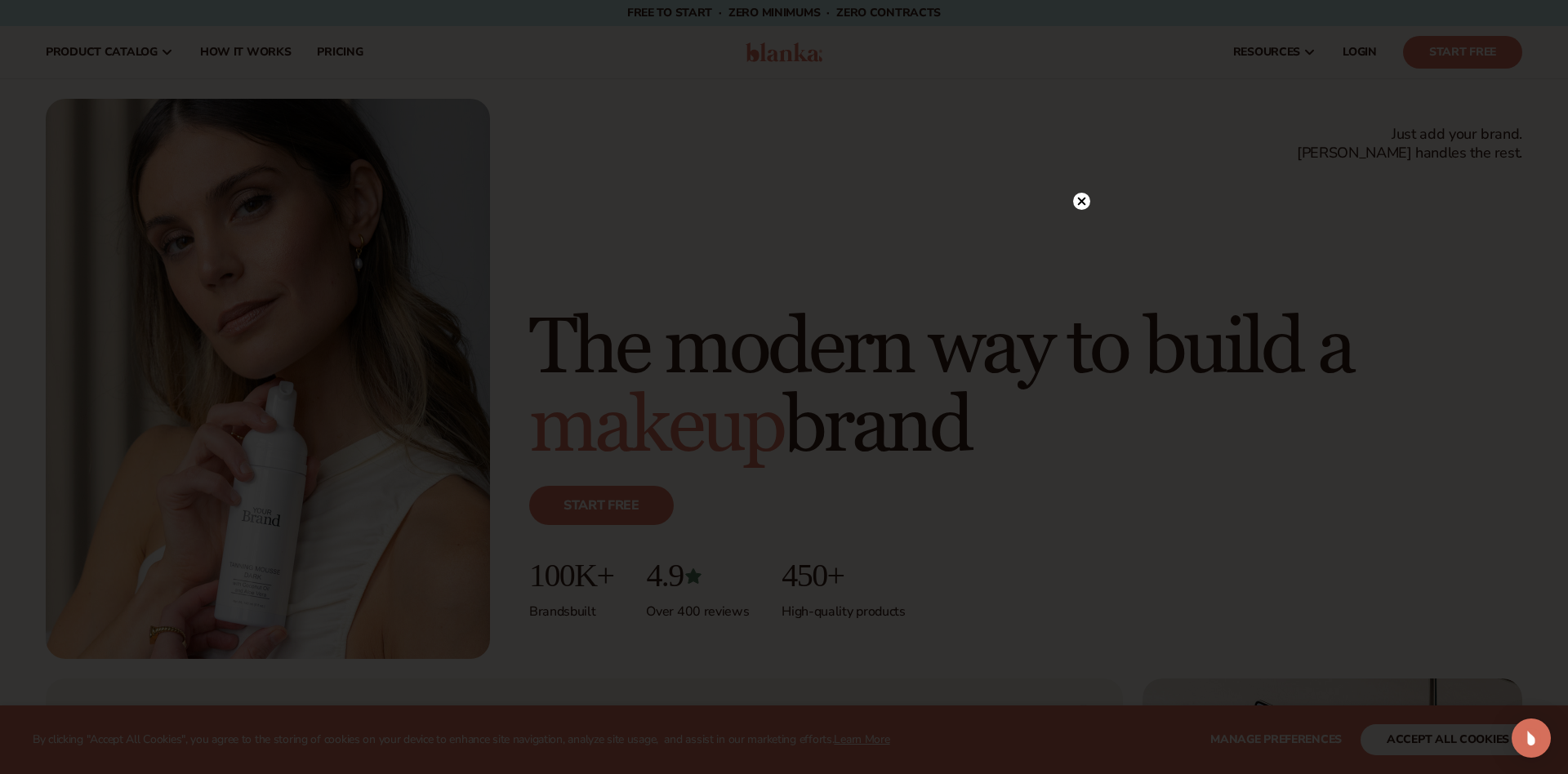
click at [1080, 200] on icon at bounding box center [1082, 201] width 8 height 8
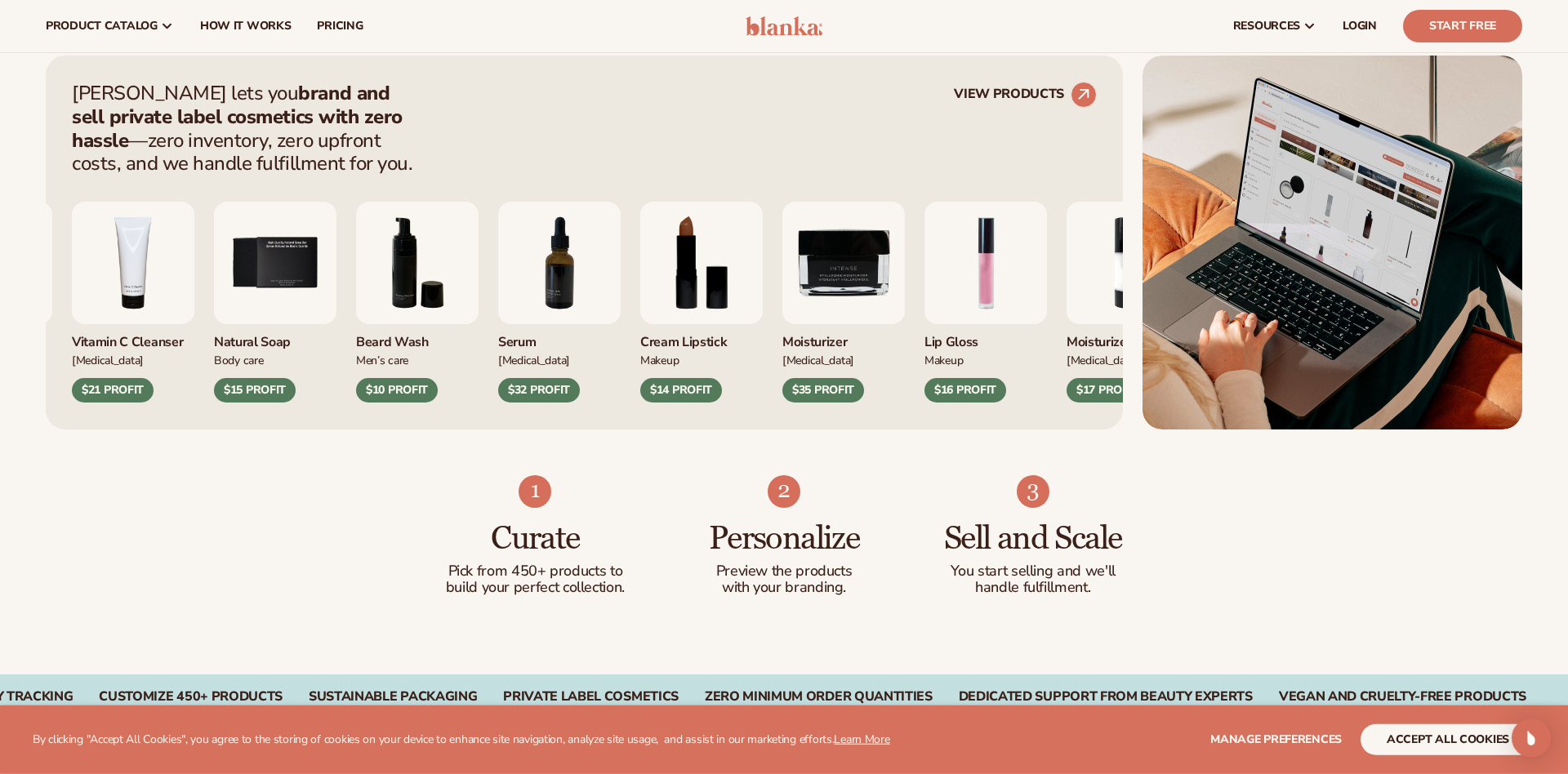
scroll to position [617, 0]
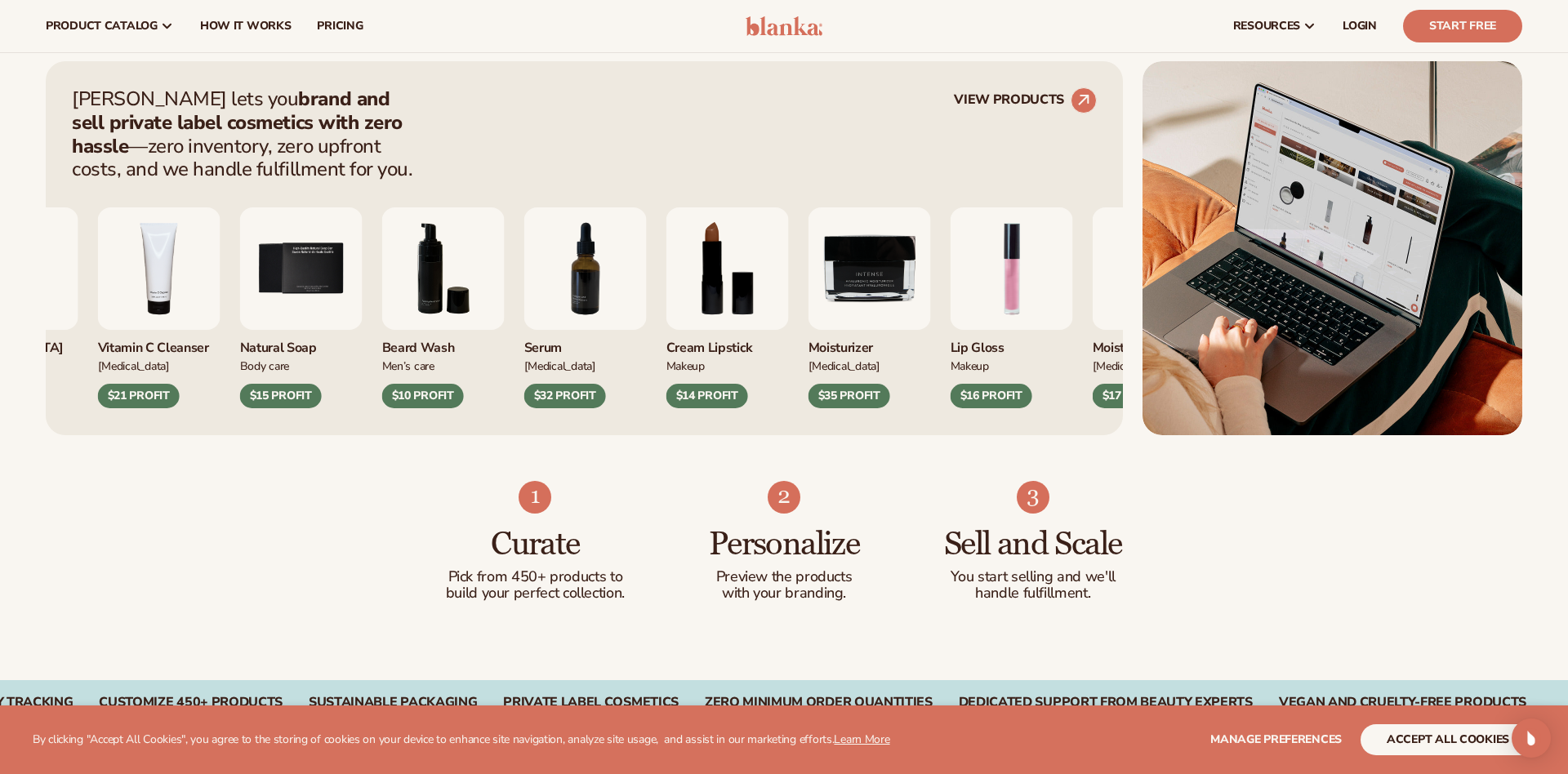
click at [599, 286] on img "7 / 9" at bounding box center [585, 268] width 123 height 123
click at [1050, 102] on link "VIEW PRODUCTS" at bounding box center [1024, 100] width 143 height 26
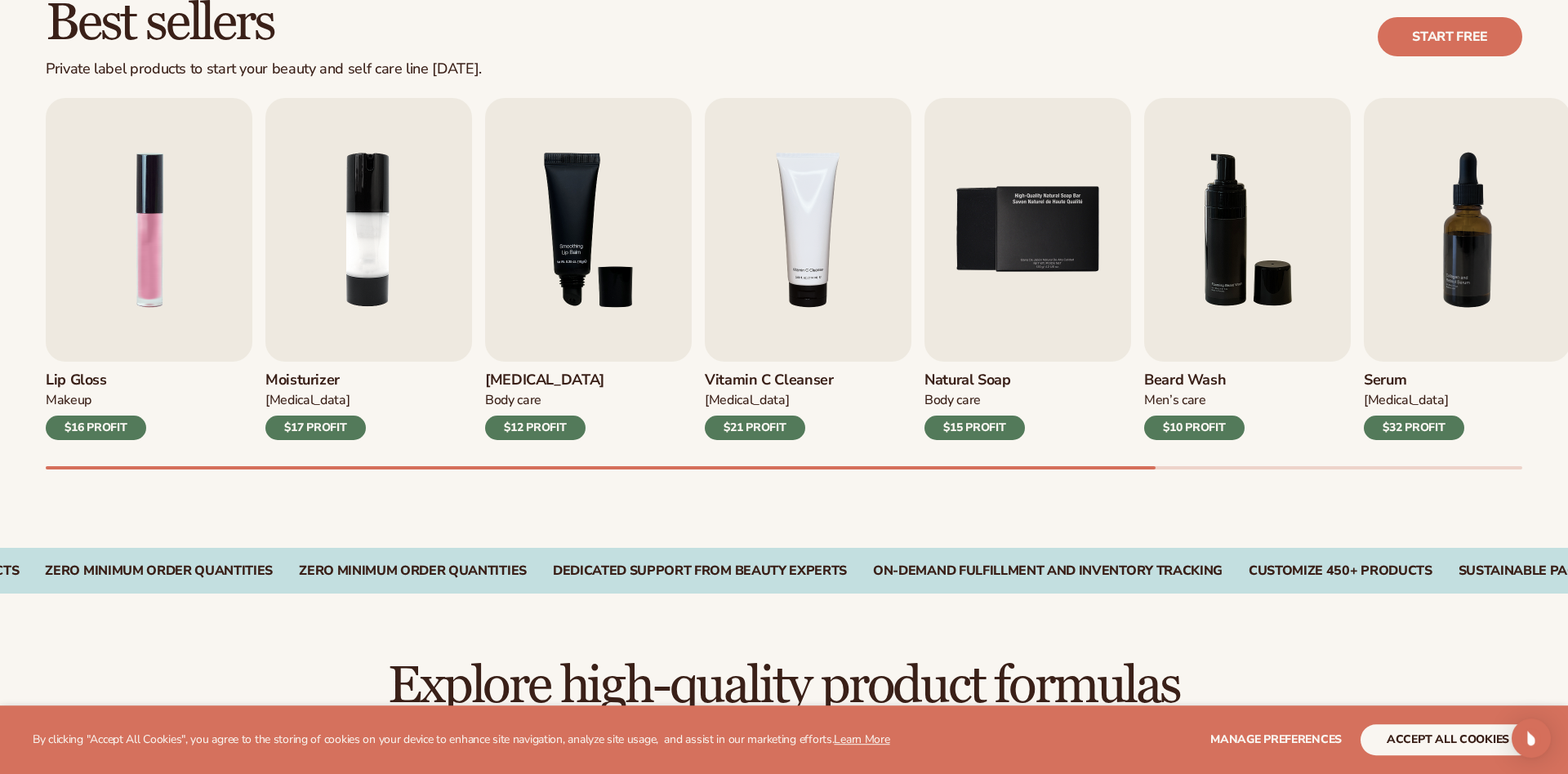
scroll to position [573, 0]
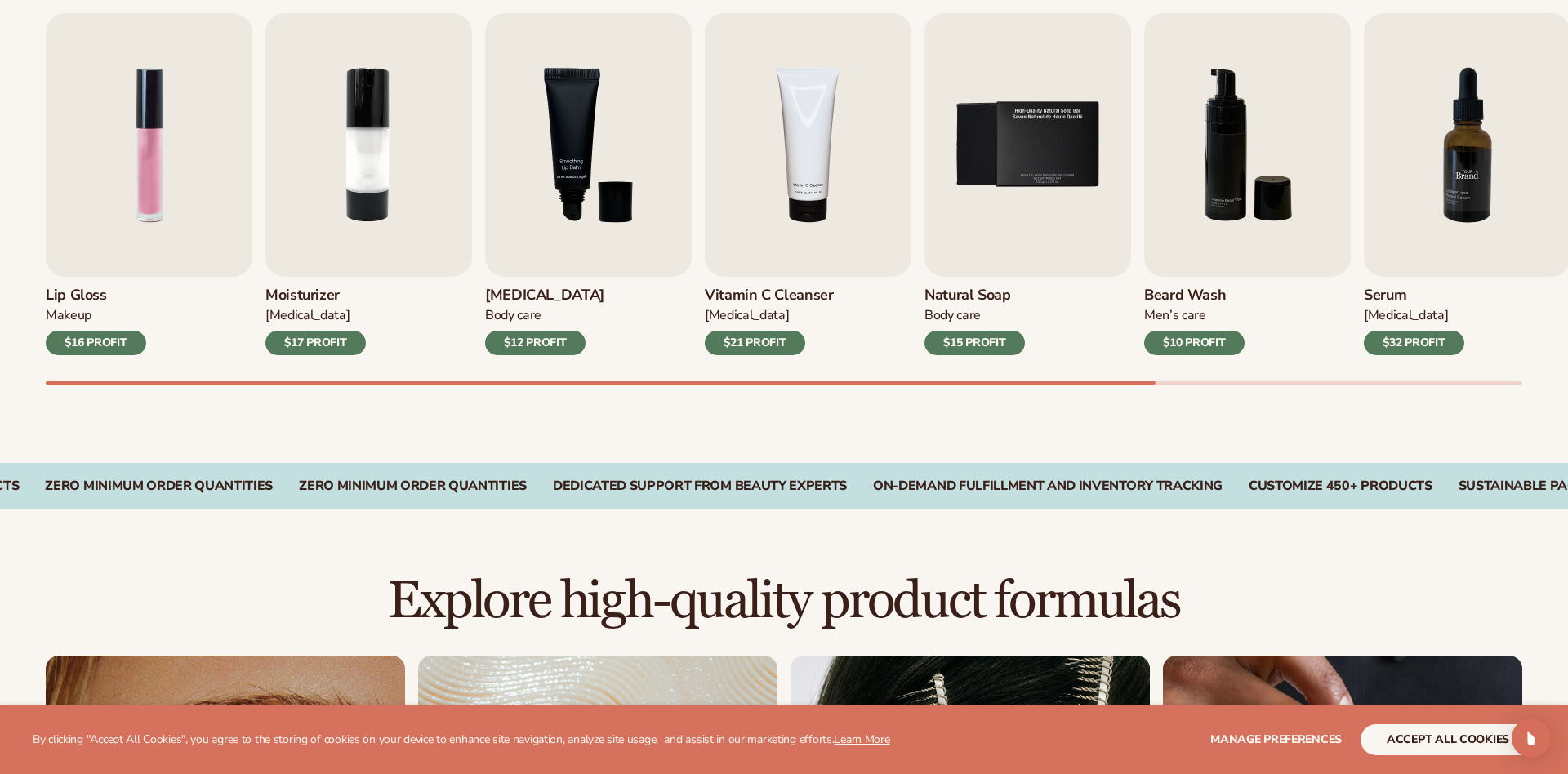
click at [1494, 160] on img "7 / 9" at bounding box center [1466, 145] width 206 height 264
click at [1448, 228] on img "7 / 9" at bounding box center [1466, 145] width 206 height 264
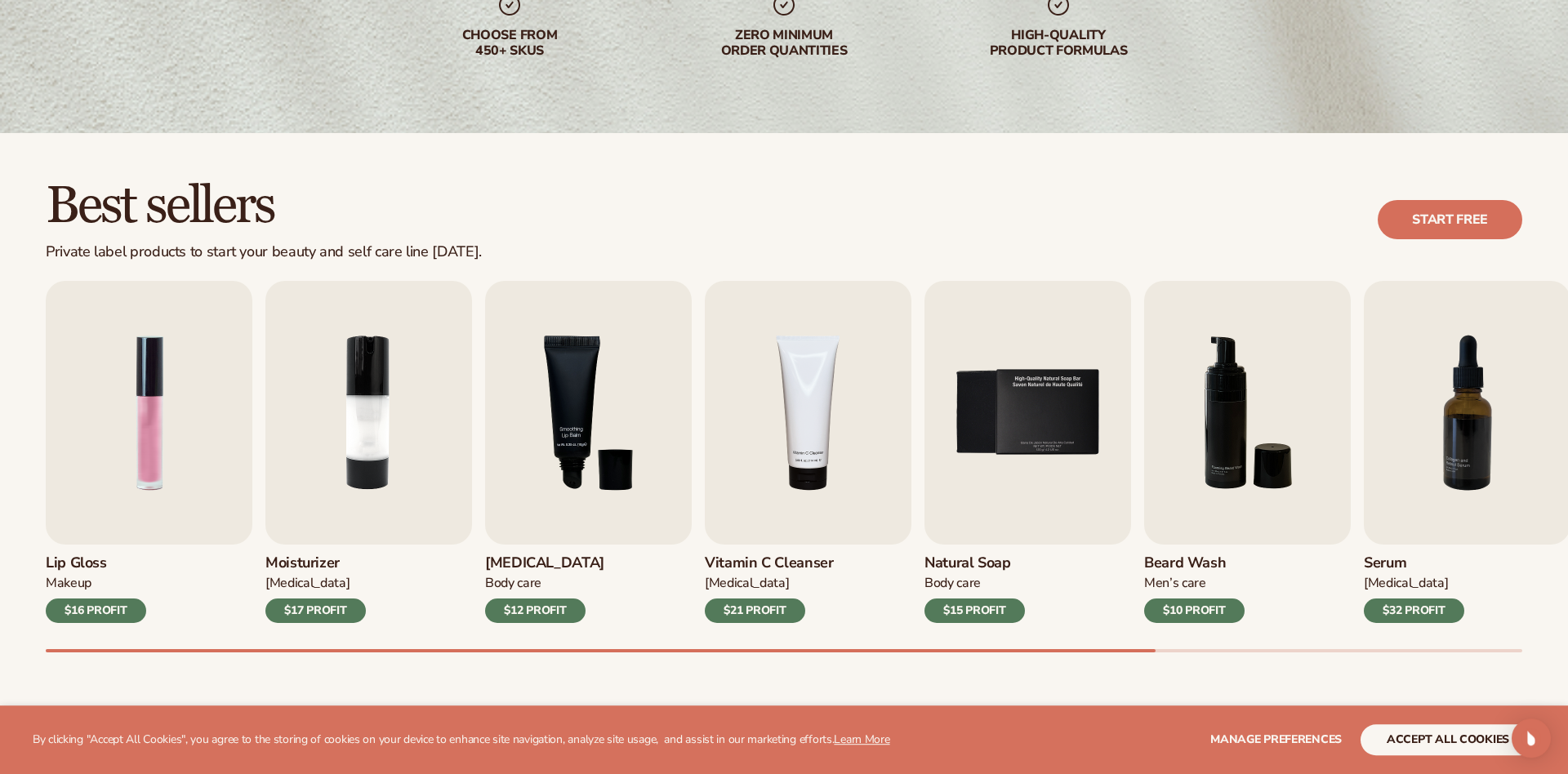
scroll to position [309, 0]
